Goal: Task Accomplishment & Management: Manage account settings

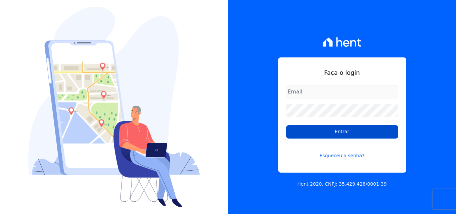
type input "[EMAIL_ADDRESS][DOMAIN_NAME]"
click at [333, 133] on input "Entrar" at bounding box center [342, 131] width 112 height 13
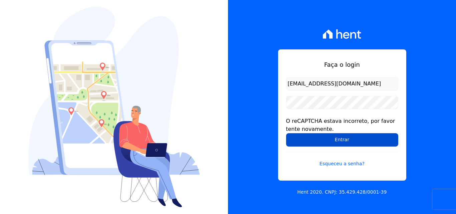
click at [331, 137] on input "Entrar" at bounding box center [342, 139] width 112 height 13
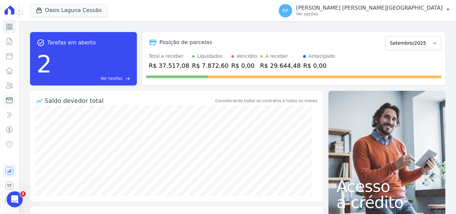
click at [8, 100] on icon at bounding box center [9, 100] width 8 height 8
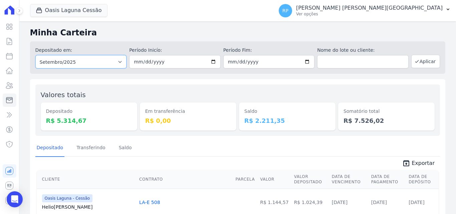
click at [90, 63] on select "Todos os meses Janeiro/2020 Fevereiro/2020 Março/2020 Abril/2020 Maio/2020 Junh…" at bounding box center [80, 61] width 91 height 13
click at [107, 64] on select "Todos os meses Janeiro/2020 Fevereiro/2020 Março/2020 Abril/2020 Maio/2020 Junh…" at bounding box center [80, 61] width 91 height 13
select select "all"
click at [35, 55] on select "Todos os meses Janeiro/2020 Fevereiro/2020 Março/2020 Abril/2020 Maio/2020 Junh…" at bounding box center [80, 61] width 91 height 13
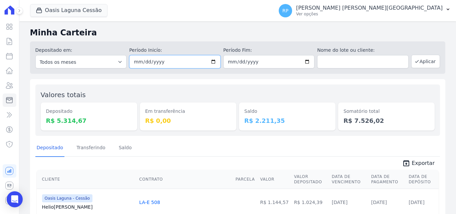
click at [211, 62] on input "date" at bounding box center [174, 61] width 91 height 13
type input "[DATE]"
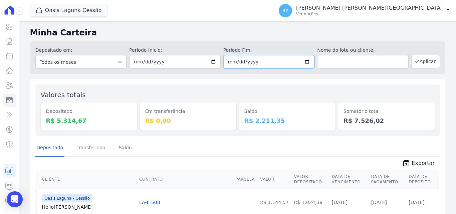
click at [305, 63] on input "date" at bounding box center [268, 61] width 91 height 13
type input "[DATE]"
click at [427, 60] on button "Aplicar" at bounding box center [425, 61] width 29 height 13
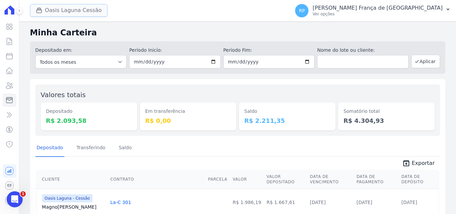
click at [61, 10] on button "Oasis Laguna Cessão" at bounding box center [68, 10] width 77 height 13
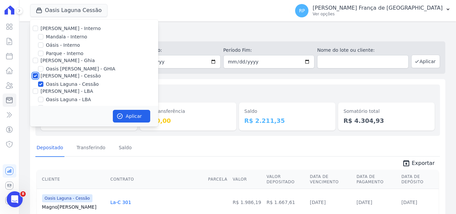
click at [33, 74] on input "Celina Guimaraes - Cessão" at bounding box center [35, 75] width 5 height 5
checkbox input "false"
click at [39, 46] on input "Oásis - Interno" at bounding box center [40, 44] width 5 height 5
checkbox input "true"
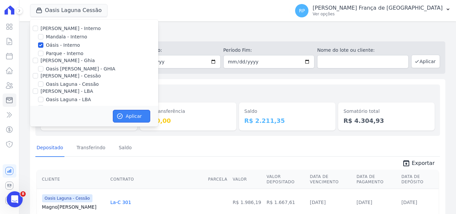
click at [127, 115] on button "Aplicar" at bounding box center [131, 116] width 37 height 13
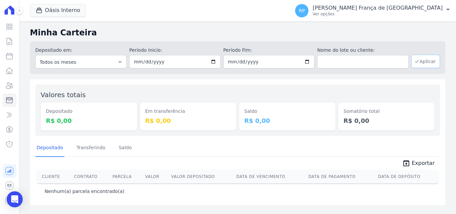
click at [427, 64] on button "Aplicar" at bounding box center [425, 61] width 29 height 13
click at [56, 11] on button "Oásis Interno" at bounding box center [58, 10] width 56 height 13
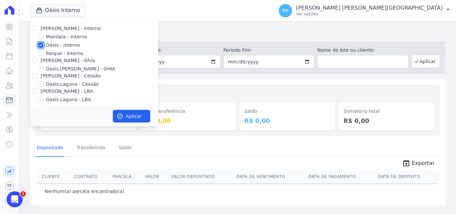
click at [42, 45] on input "Oásis - Interno" at bounding box center [40, 44] width 5 height 5
checkbox input "false"
click at [35, 61] on input "[PERSON_NAME] - Ghia" at bounding box center [35, 60] width 5 height 5
checkbox input "true"
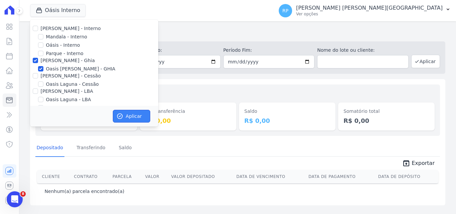
click at [127, 116] on button "Aplicar" at bounding box center [131, 116] width 37 height 13
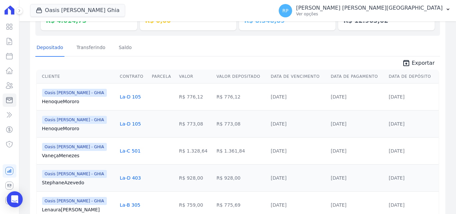
scroll to position [132, 0]
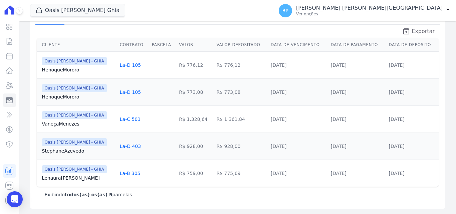
click at [423, 30] on span "Exportar" at bounding box center [423, 31] width 23 height 8
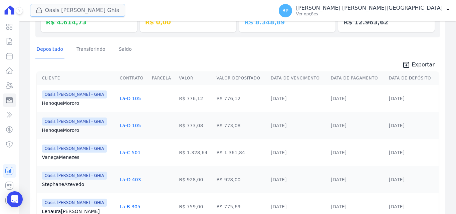
click at [69, 15] on button "Oasis Celina Guimaraes Ghia" at bounding box center [77, 10] width 95 height 13
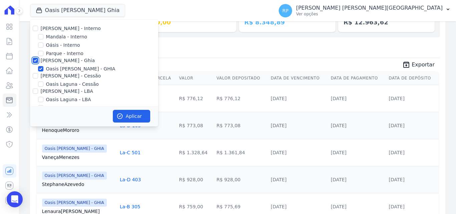
click at [35, 61] on input "[PERSON_NAME] - Ghia" at bounding box center [35, 60] width 5 height 5
checkbox input "false"
click at [38, 77] on div "[PERSON_NAME] - Cessão" at bounding box center [94, 75] width 128 height 7
click at [35, 75] on input "[PERSON_NAME] - Cessão" at bounding box center [35, 75] width 5 height 5
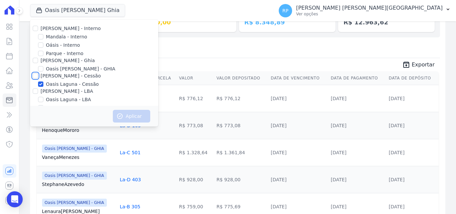
checkbox input "true"
click at [123, 114] on button "Aplicar" at bounding box center [131, 116] width 37 height 13
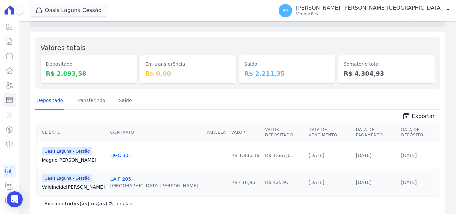
scroll to position [51, 0]
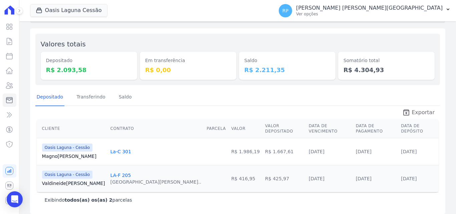
click at [402, 110] on icon "unarchive" at bounding box center [406, 112] width 8 height 8
click at [77, 4] on button "Oasis Laguna Cessão" at bounding box center [68, 10] width 77 height 13
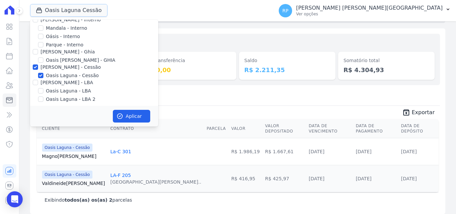
scroll to position [11, 0]
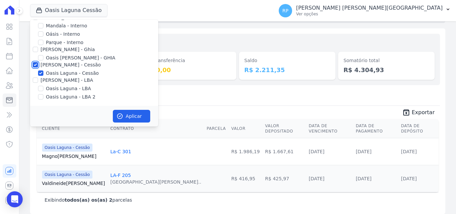
click at [34, 64] on input "[PERSON_NAME] - Cessão" at bounding box center [35, 64] width 5 height 5
checkbox input "false"
click at [38, 81] on input "[PERSON_NAME] - LBA" at bounding box center [35, 79] width 5 height 5
checkbox input "true"
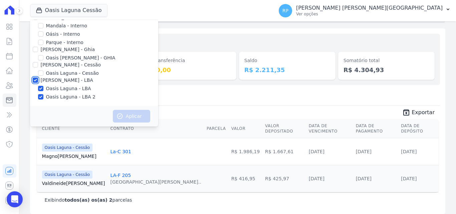
checkbox input "true"
click at [120, 114] on icon "button" at bounding box center [119, 116] width 7 height 7
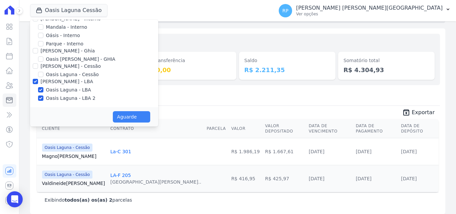
scroll to position [10, 0]
